Goal: Transaction & Acquisition: Obtain resource

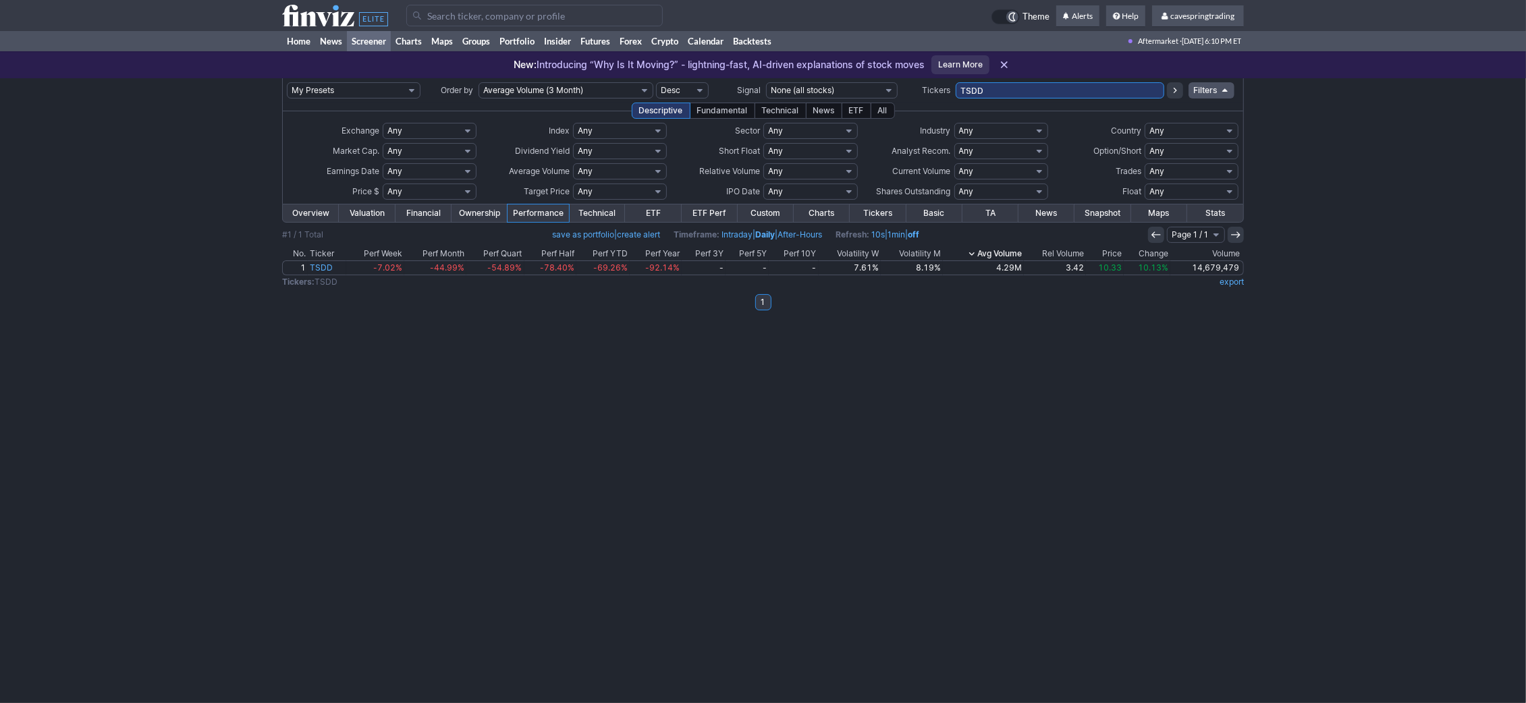
drag, startPoint x: 984, startPoint y: 91, endPoint x: 693, endPoint y: 72, distance: 292.2
click at [956, 82] on input "TSDD" at bounding box center [1060, 90] width 209 height 16
paste input "MUB,VTEB,TFI,PZA,SHM,HYMB,ITM,SUB,FMB,SHYD,HYD,FMHI,Symbol,MBB,VMBS,LMBS,SPMB,C…"
type input "MUB,VTEB,TFI,PZA,SHM,HYMB,ITM,SUB,FMB,SHYD,HYD,FMHI,Symbol,MBB,VMBS,LMBS,SPMB,C…"
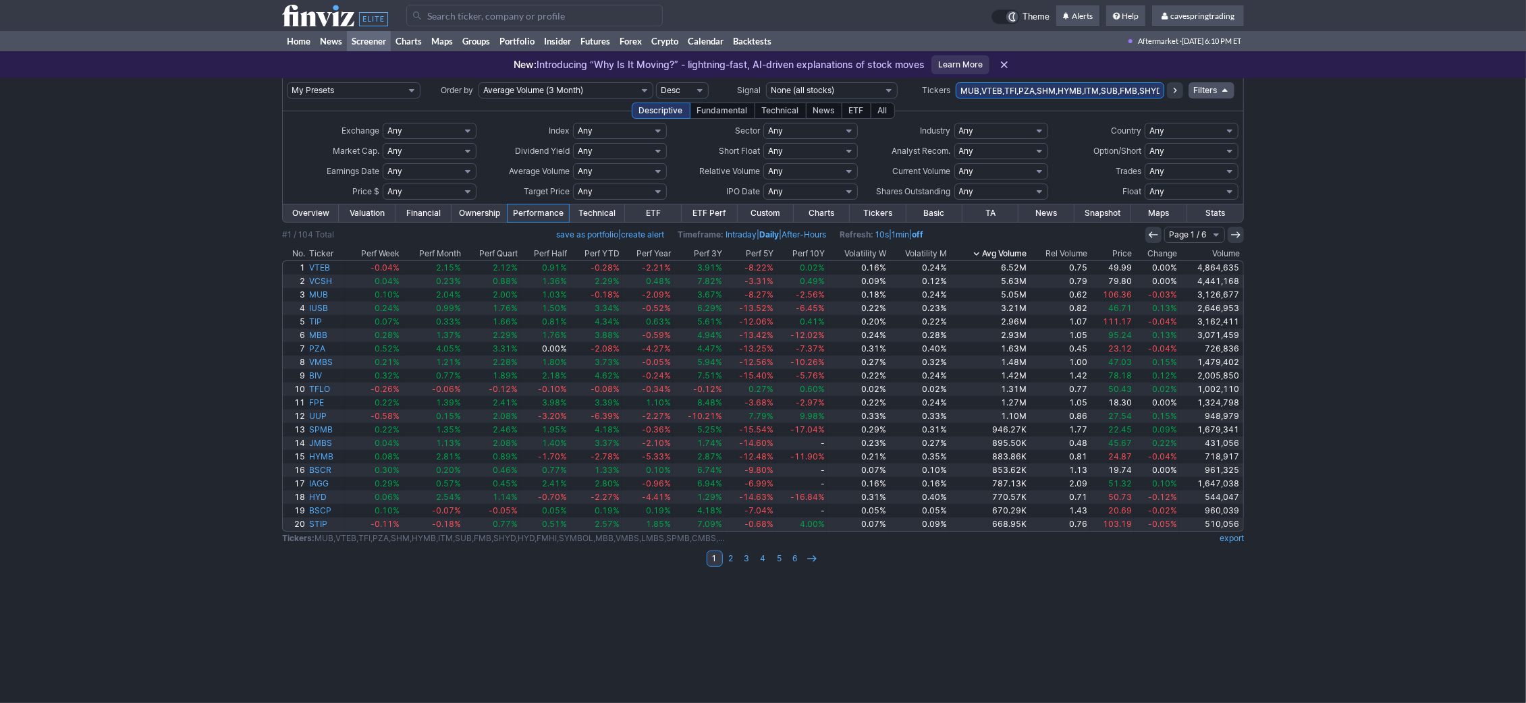
click at [1021, 252] on th "Avg Volume" at bounding box center [989, 254] width 79 height 14
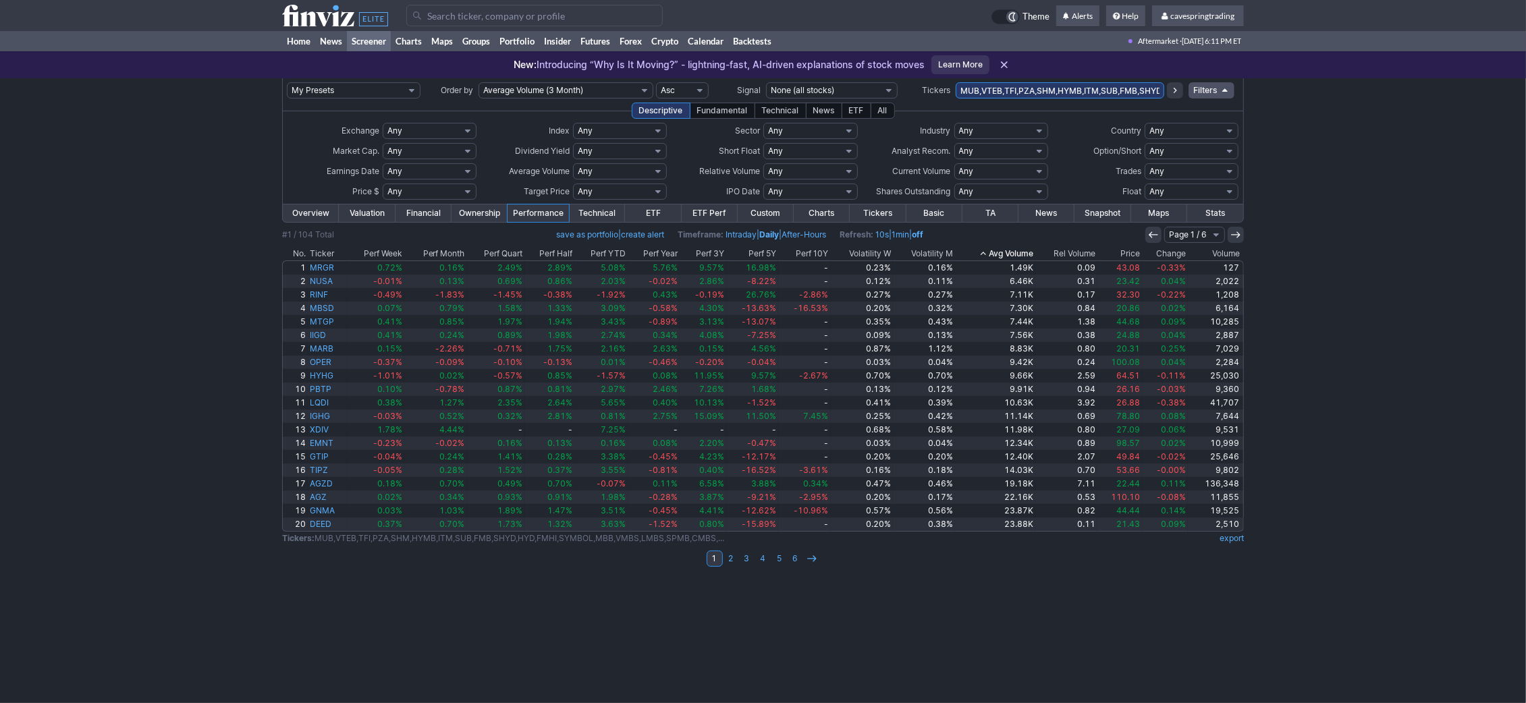
click at [1110, 94] on input "MUB,VTEB,TFI,PZA,SHM,HYMB,ITM,SUB,FMB,SHYD,HYD,FMHI,SYMBOL,MBB,VMBS,LMBS,SPMB,C…" at bounding box center [1060, 90] width 209 height 16
paste input "JPST,IGSB,BSV,SPSB,SPAB,MINT,SPIB,FLRN,ICSH,GSY,BSCK,BSCM,BSCL,VNLA,IBDL,BSCN,J…"
type input "JPST,IGSB,BSV,SPSB,SPAB,MINT,SPIB,FLRN,ICSH,GSY,BSCK,BSCM,BSCL,VNLA,IBDL,BSCN,J…"
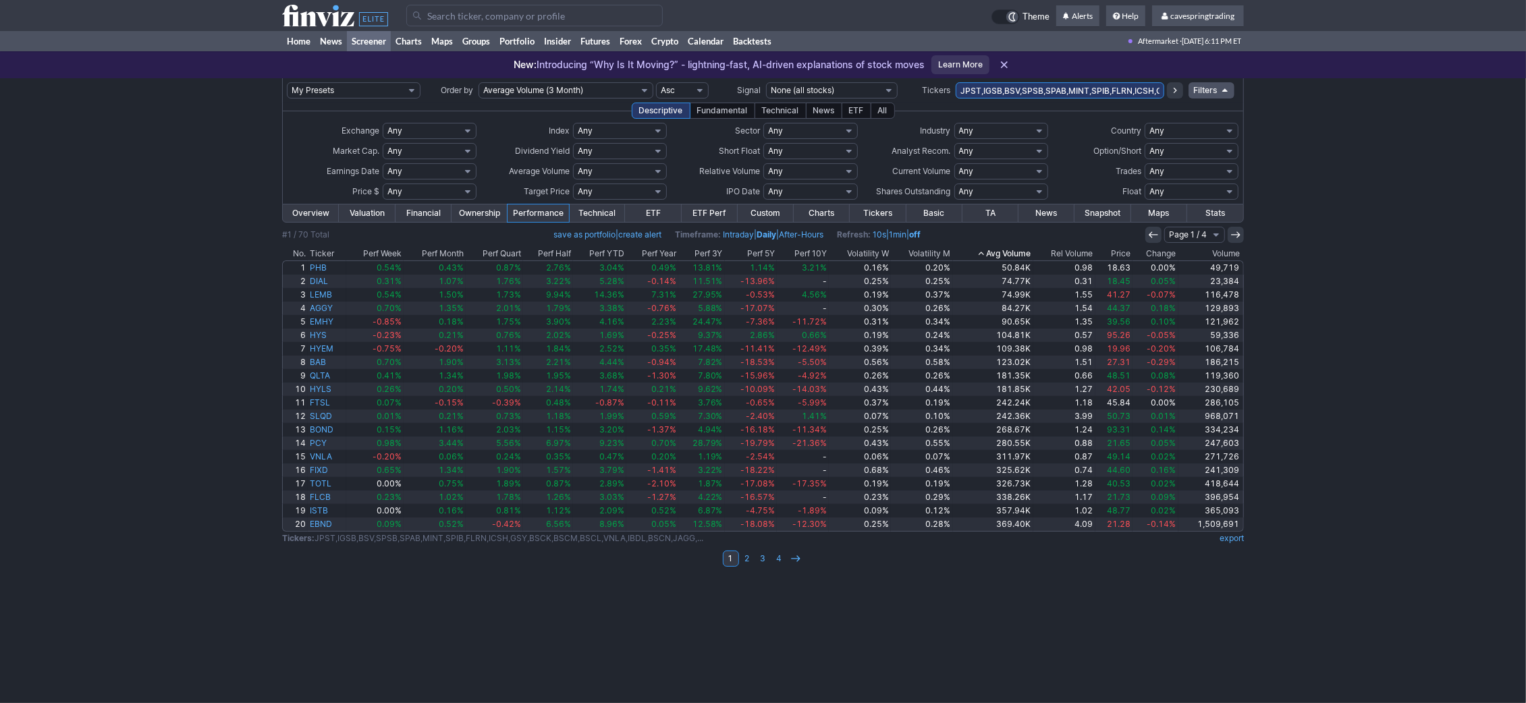
click at [999, 250] on th "Avg Volume" at bounding box center [993, 254] width 80 height 14
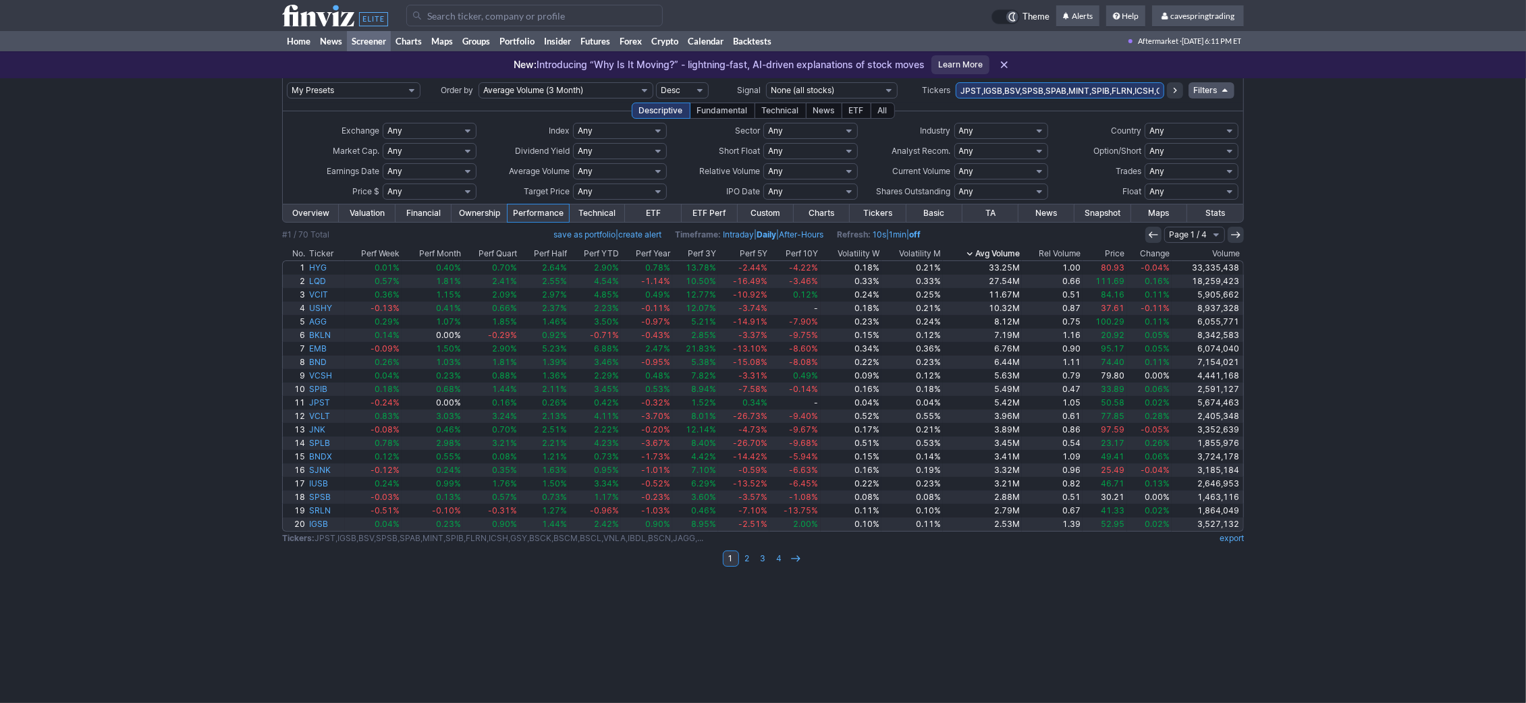
click at [573, 163] on select "Any Under 50K Under 100K Under 500K Under 750K Under 1M Over 50K Over 100K Over…" at bounding box center [620, 171] width 94 height 16
select select "o1000"
click option "Over 1M" at bounding box center [0, 0] width 0 height 0
click at [1238, 535] on link "export" at bounding box center [1232, 538] width 24 height 10
